Goal: Information Seeking & Learning: Get advice/opinions

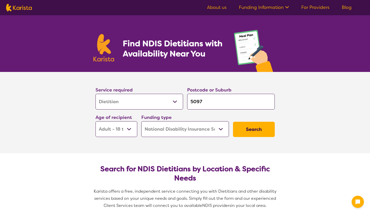
select select "Dietitian"
select select "AD"
select select "NDIS"
select select "Dietitian"
select select "AD"
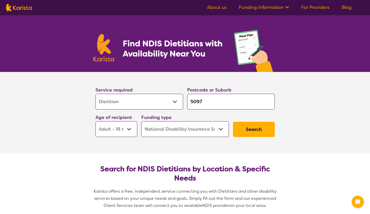
select select "NDIS"
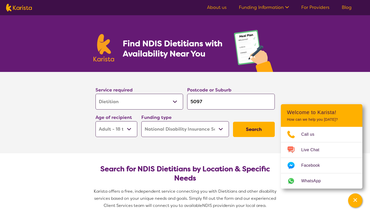
click at [199, 100] on input "5097" at bounding box center [231, 102] width 88 height 16
type input "m"
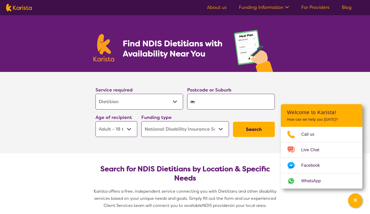
type input "mu"
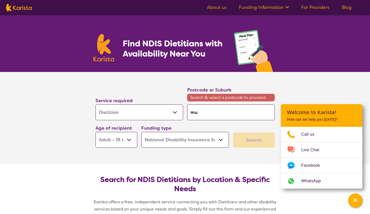
type input "mun"
type input "munn"
type input "munno"
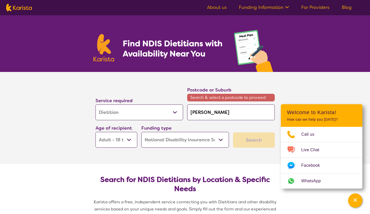
type input "munno"
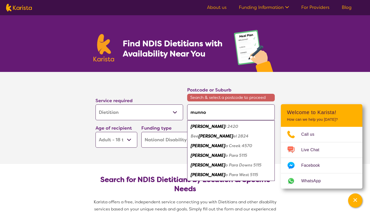
type input "munno p"
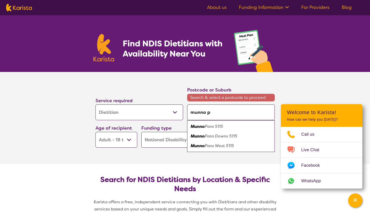
type input "munno pa"
click button "Search" at bounding box center [254, 140] width 42 height 15
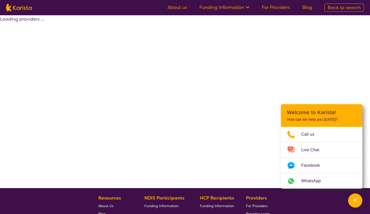
select select "by_score"
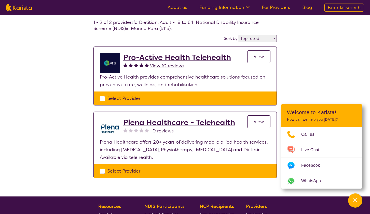
scroll to position [25, 0]
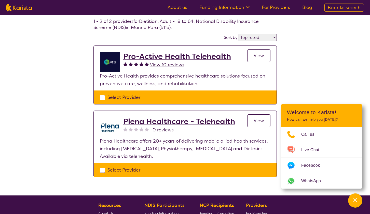
click at [178, 58] on h2 "Pro-Active Health Telehealth" at bounding box center [177, 56] width 108 height 9
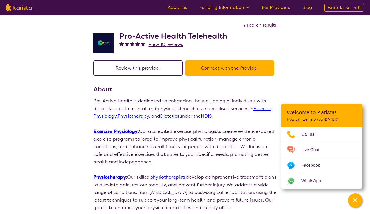
scroll to position [25, 0]
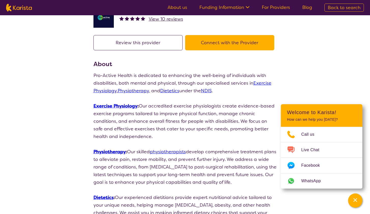
select select "by_score"
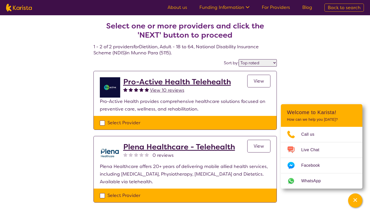
select select "Dietitian"
select select "AD"
select select "NDIS"
select select "Dietitian"
select select "AD"
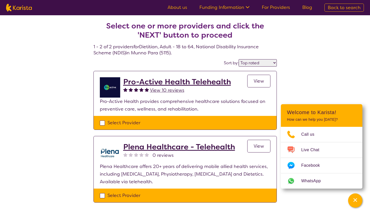
select select "NDIS"
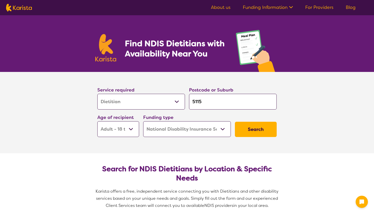
select select "Dietitian"
select select "AD"
select select "NDIS"
select select "Dietitian"
select select "AD"
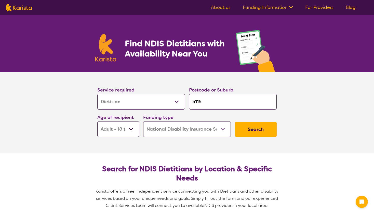
select select "NDIS"
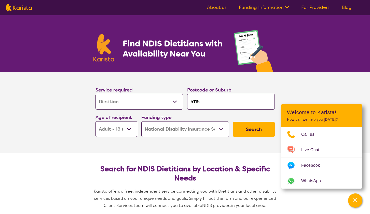
click at [224, 105] on input "5115" at bounding box center [231, 102] width 88 height 16
type input "511"
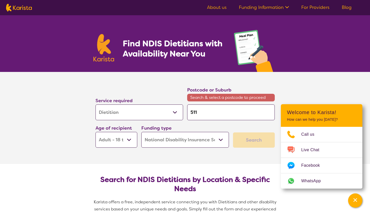
type input "5114"
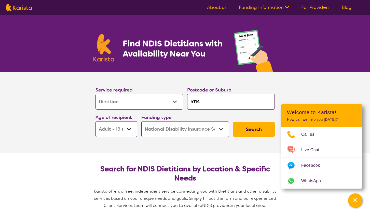
click button "Search" at bounding box center [254, 129] width 42 height 15
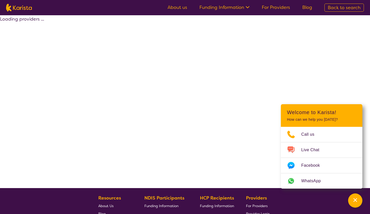
select select "by_score"
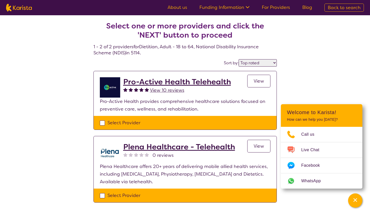
click at [160, 83] on h2 "Pro-Active Health Telehealth" at bounding box center [177, 81] width 108 height 9
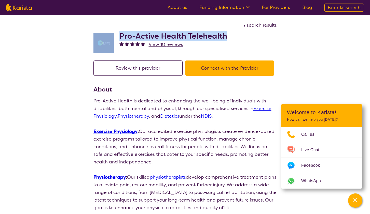
drag, startPoint x: 215, startPoint y: 36, endPoint x: 116, endPoint y: 33, distance: 99.1
click at [116, 33] on div "Pro-Active Health Telehealth View 10 reviews" at bounding box center [184, 41] width 183 height 25
copy div "Pro-Active Health Telehealth"
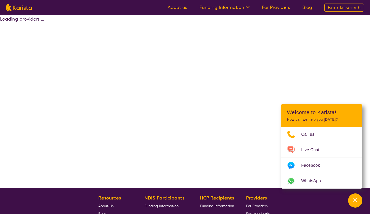
select select "by_score"
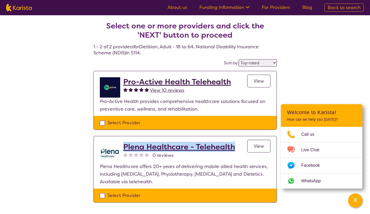
drag, startPoint x: 235, startPoint y: 147, endPoint x: 126, endPoint y: 149, distance: 109.0
click at [124, 150] on div "Plena Healthcare - Telehealth 0 reviews View" at bounding box center [196, 153] width 147 height 20
copy h2 "Plena Healthcare - Telehealth"
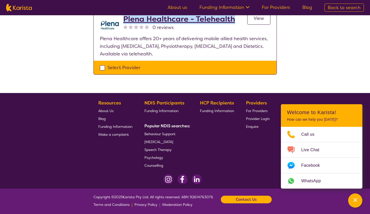
scroll to position [130, 0]
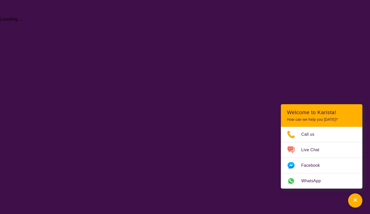
select select "Dietitian"
select select "AD"
select select "NDIS"
select select "Dietitian"
select select "AD"
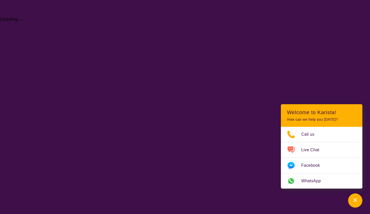
select select "NDIS"
